Goal: Task Accomplishment & Management: Manage account settings

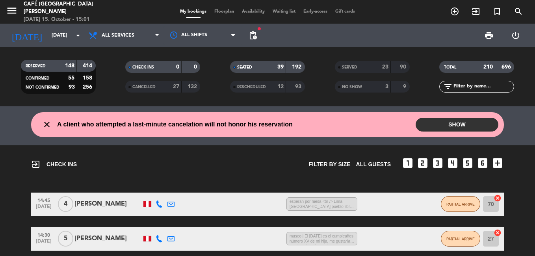
click at [464, 86] on input "text" at bounding box center [482, 86] width 61 height 9
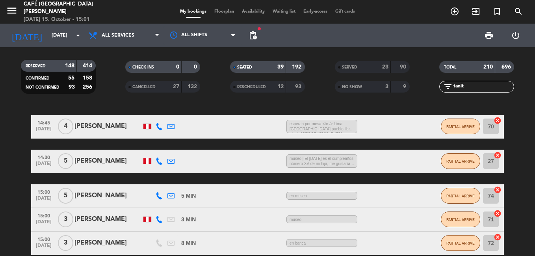
scroll to position [197, 0]
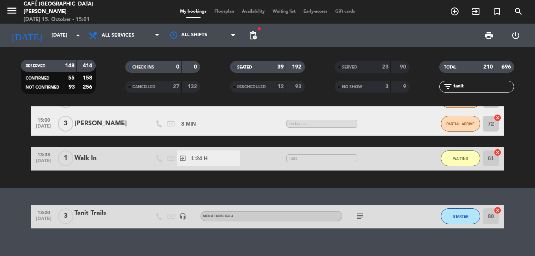
type input "tanit"
click at [107, 216] on div "Tanit Trails" at bounding box center [107, 213] width 67 height 10
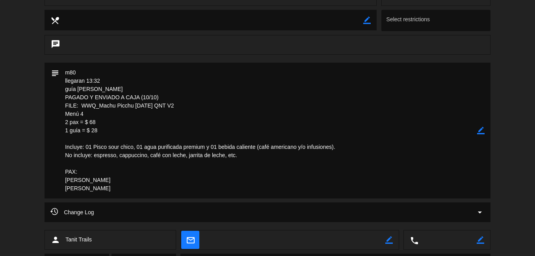
scroll to position [351, 0]
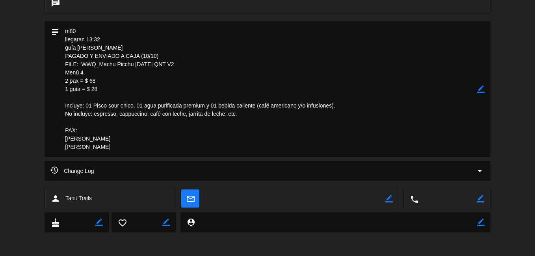
drag, startPoint x: 189, startPoint y: 63, endPoint x: 82, endPoint y: 66, distance: 107.1
click at [82, 66] on textarea at bounding box center [268, 89] width 418 height 136
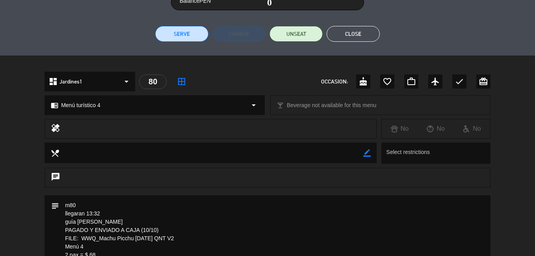
scroll to position [36, 0]
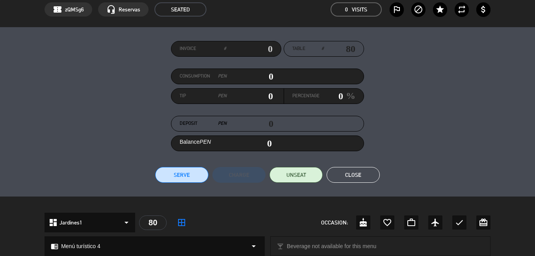
click at [361, 170] on button "Close" at bounding box center [352, 175] width 53 height 16
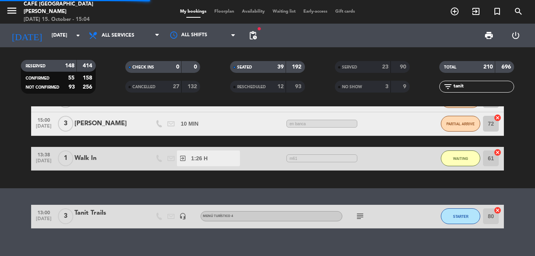
drag, startPoint x: 475, startPoint y: 88, endPoint x: 428, endPoint y: 89, distance: 46.5
click at [428, 89] on div "filter_list tanit" at bounding box center [476, 87] width 105 height 12
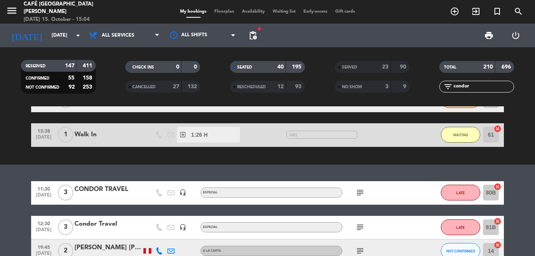
type input "condor"
click at [124, 194] on div "CONDOR TRAVEL" at bounding box center [107, 189] width 67 height 10
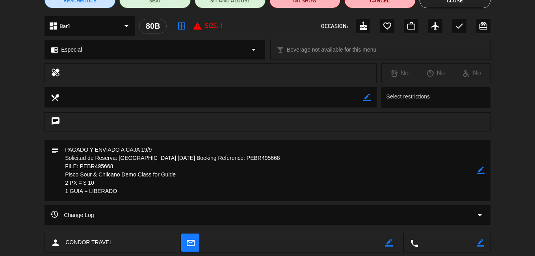
scroll to position [79, 0]
click at [464, 6] on button "Close" at bounding box center [454, 0] width 71 height 16
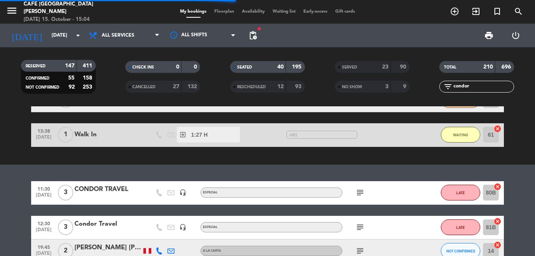
click at [120, 229] on div at bounding box center [107, 232] width 67 height 6
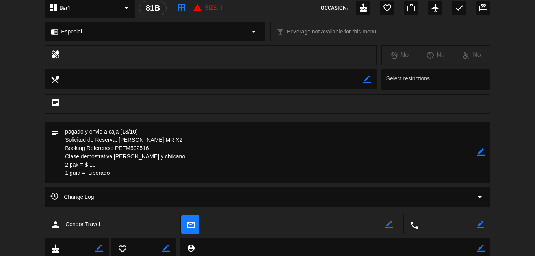
scroll to position [83, 0]
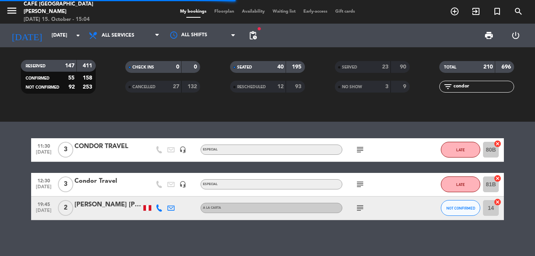
scroll to position [243, 0]
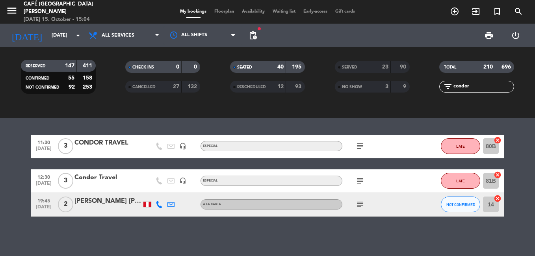
click at [104, 177] on div "Condor Travel" at bounding box center [107, 177] width 67 height 10
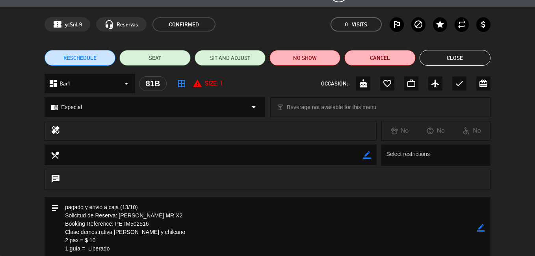
scroll to position [0, 0]
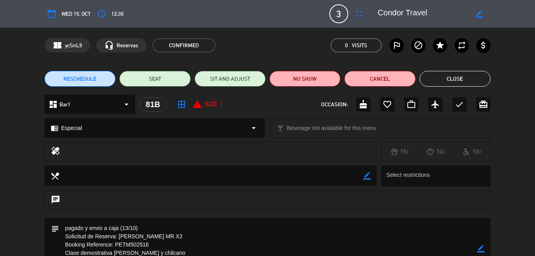
click at [468, 81] on button "Close" at bounding box center [454, 79] width 71 height 16
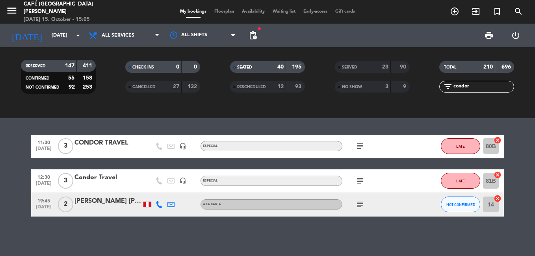
click at [421, 87] on div "RESERVED 147 411 CONFIRMED 55 158 NOT CONFIRMED 92 253 CHECK INS 0 0 CANCELLED …" at bounding box center [267, 76] width 535 height 43
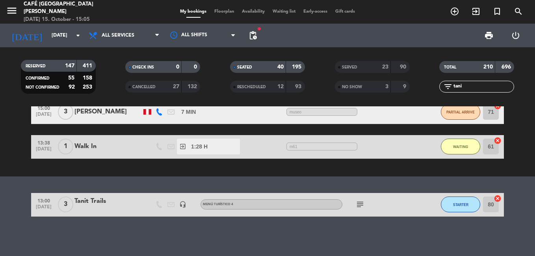
scroll to position [185, 0]
click at [80, 201] on div "Tanit Trails" at bounding box center [107, 201] width 67 height 10
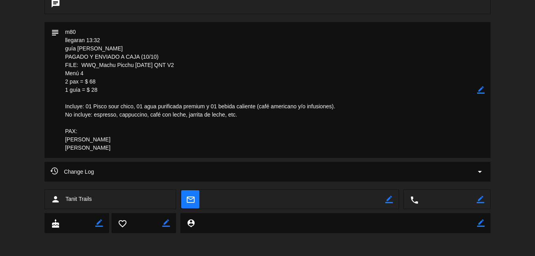
scroll to position [351, 0]
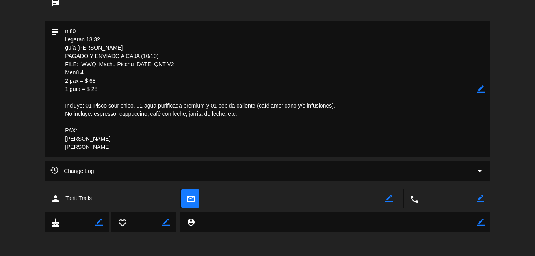
drag, startPoint x: 195, startPoint y: 59, endPoint x: 189, endPoint y: 61, distance: 6.2
click at [189, 61] on textarea at bounding box center [268, 89] width 418 height 136
drag, startPoint x: 189, startPoint y: 61, endPoint x: 163, endPoint y: 80, distance: 32.9
click at [163, 80] on textarea at bounding box center [268, 89] width 418 height 136
drag, startPoint x: 171, startPoint y: 78, endPoint x: 181, endPoint y: 72, distance: 11.4
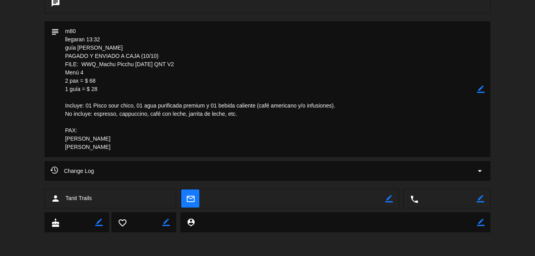
click at [171, 78] on textarea at bounding box center [268, 89] width 418 height 136
drag, startPoint x: 194, startPoint y: 62, endPoint x: 81, endPoint y: 65, distance: 112.6
click at [81, 65] on textarea at bounding box center [268, 89] width 418 height 136
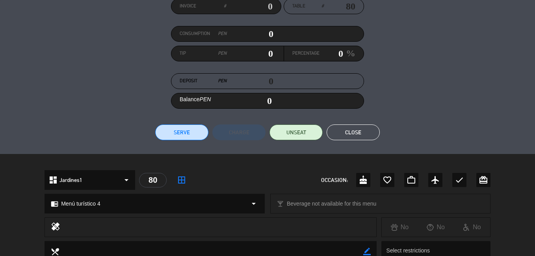
scroll to position [36, 0]
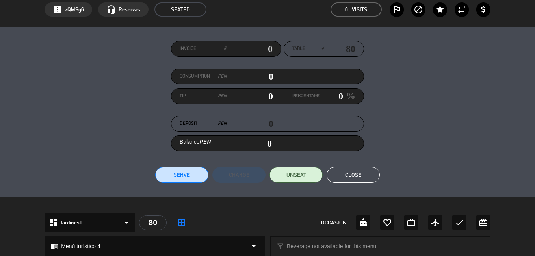
click at [347, 176] on button "Close" at bounding box center [352, 175] width 53 height 16
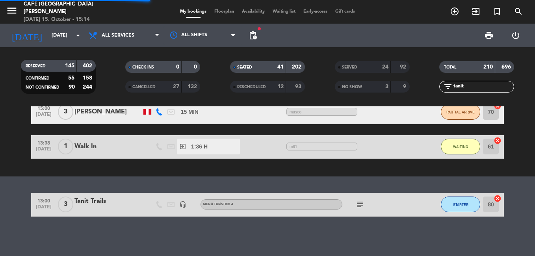
click at [474, 87] on input "tanit" at bounding box center [482, 86] width 61 height 9
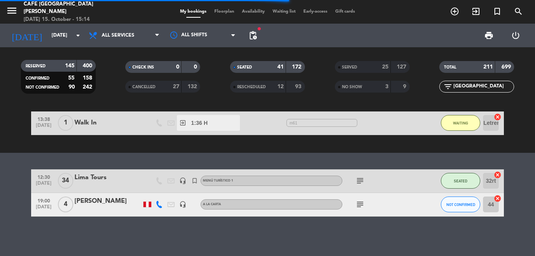
scroll to position [116, 0]
click at [94, 180] on div "Lima Tours" at bounding box center [107, 177] width 67 height 10
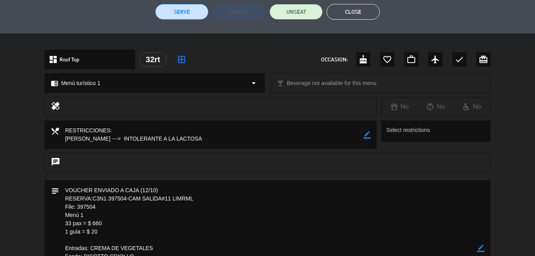
scroll to position [236, 0]
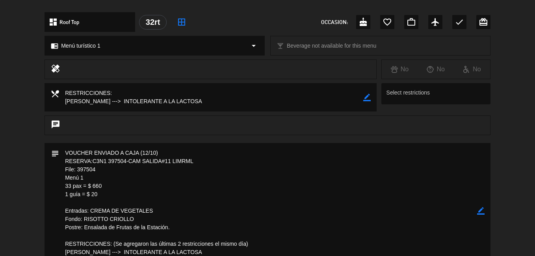
drag, startPoint x: 96, startPoint y: 170, endPoint x: 77, endPoint y: 170, distance: 19.7
click at [77, 170] on textarea at bounding box center [268, 211] width 418 height 136
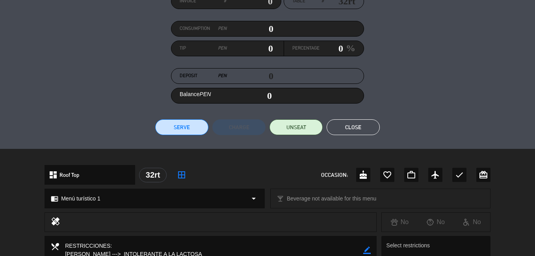
scroll to position [79, 0]
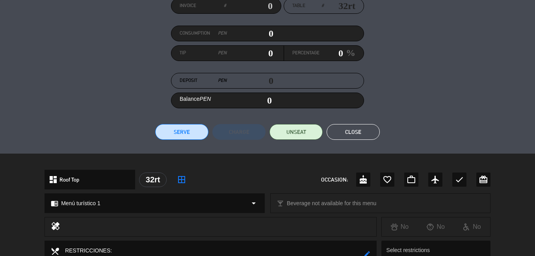
click at [350, 136] on button "Close" at bounding box center [352, 132] width 53 height 16
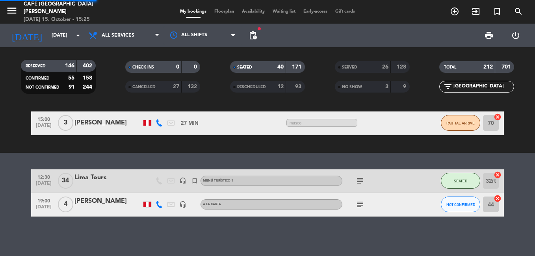
click at [465, 86] on input "[GEOGRAPHIC_DATA]" at bounding box center [482, 86] width 61 height 9
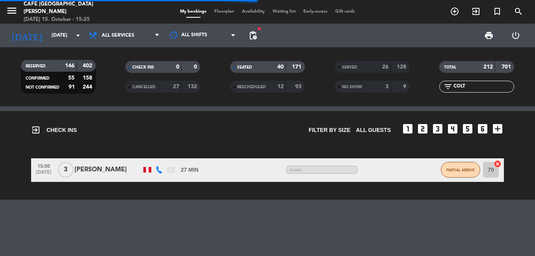
scroll to position [34, 0]
type input "COLT"
click at [375, 65] on div "26" at bounding box center [380, 67] width 16 height 9
